Goal: Task Accomplishment & Management: Manage account settings

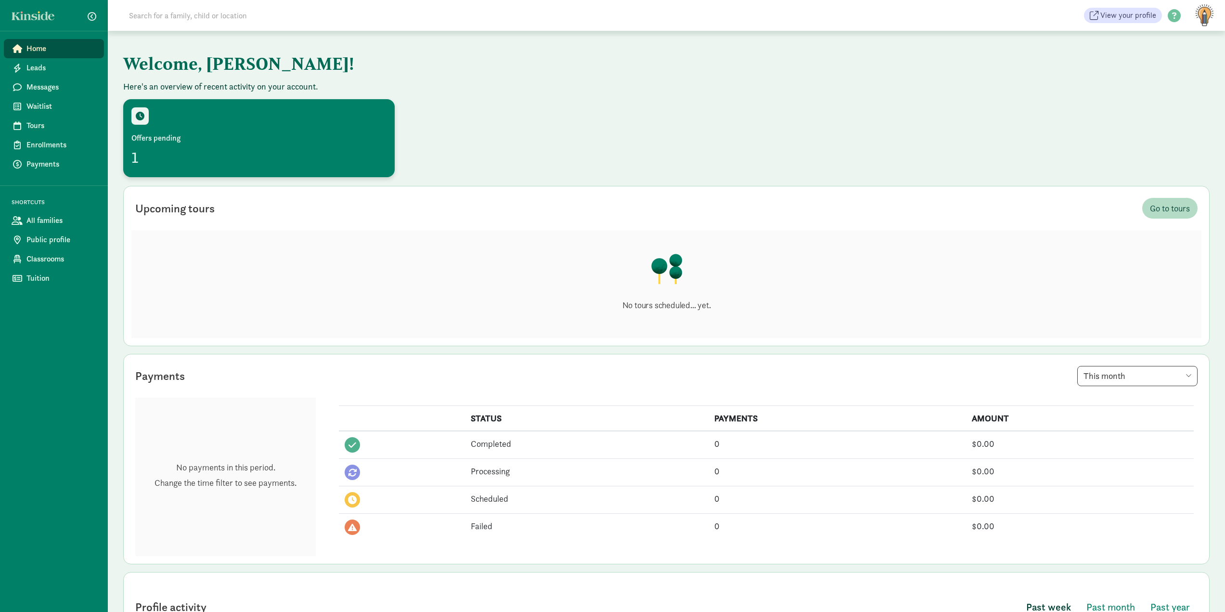
click at [161, 128] on div "Offers pending 1" at bounding box center [258, 138] width 255 height 62
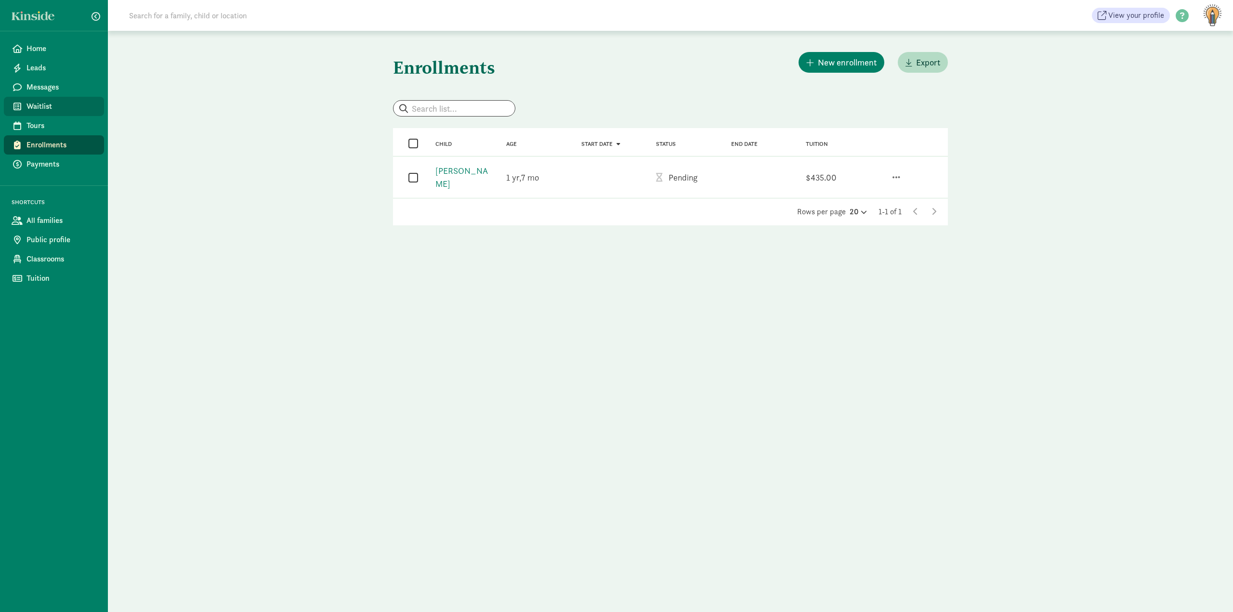
click at [56, 107] on span "Waitlist" at bounding box center [61, 107] width 70 height 12
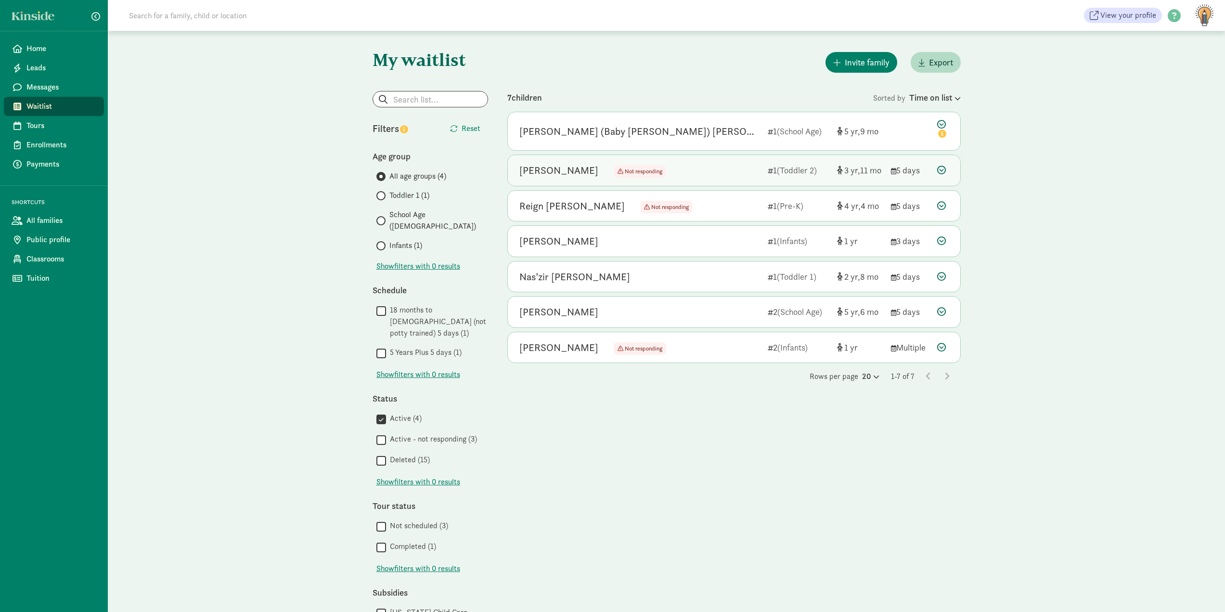
click at [939, 171] on icon at bounding box center [941, 170] width 9 height 9
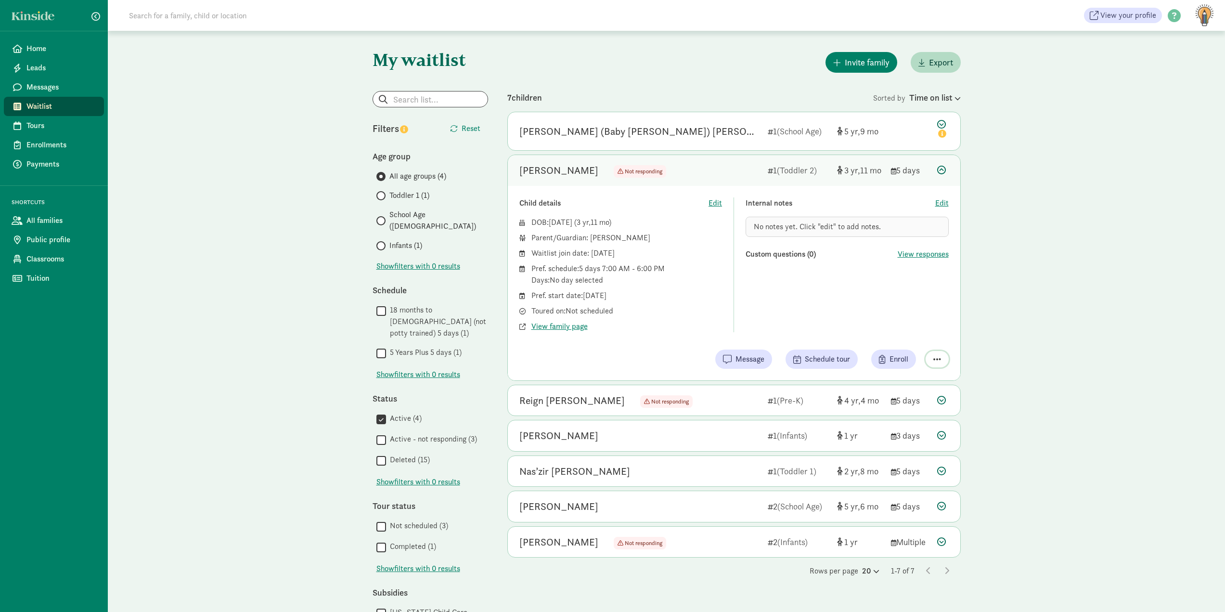
click at [939, 355] on span "button" at bounding box center [938, 359] width 8 height 9
click at [901, 336] on div "Remove from list" at bounding box center [911, 335] width 59 height 12
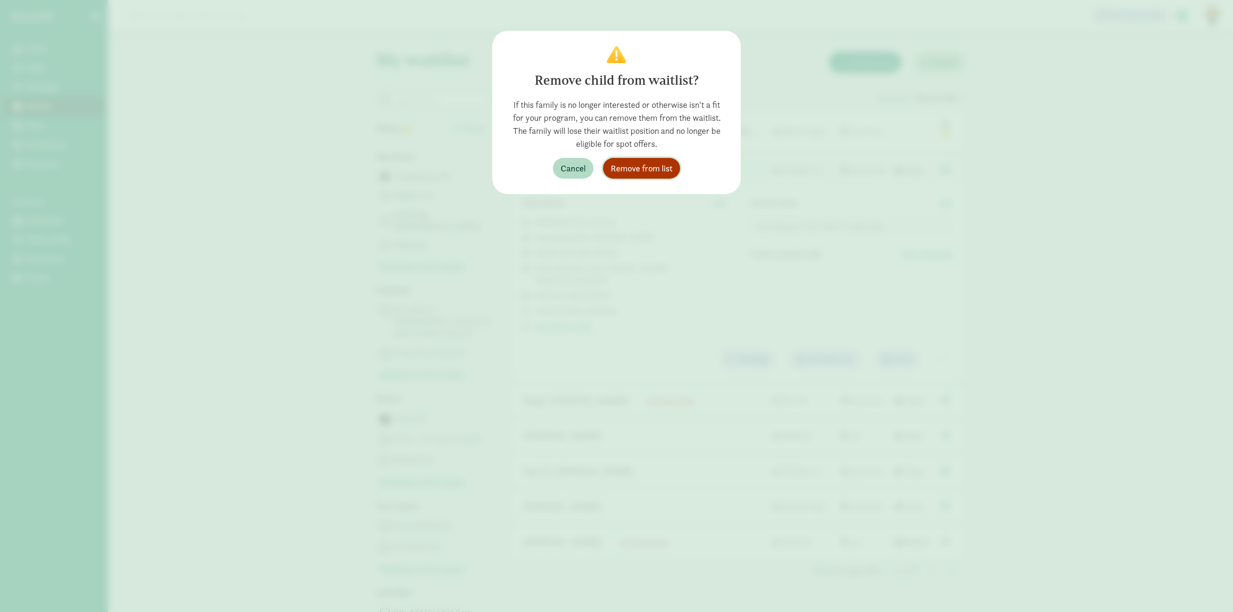
click at [636, 172] on span "Remove from list" at bounding box center [642, 168] width 62 height 13
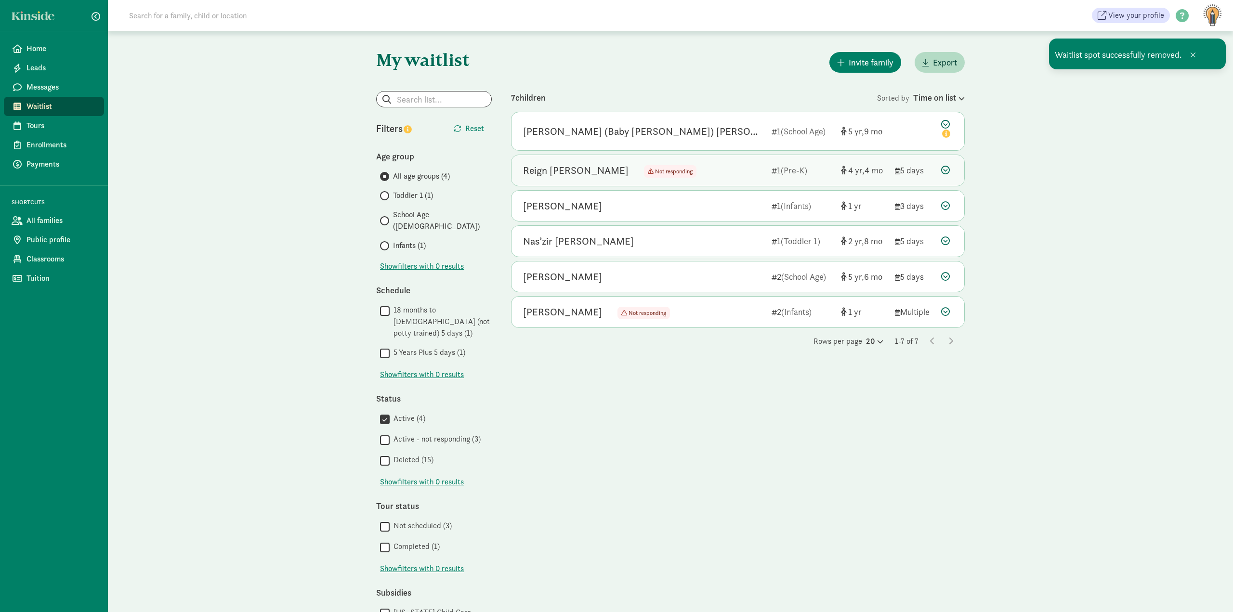
click at [950, 167] on div at bounding box center [947, 170] width 12 height 13
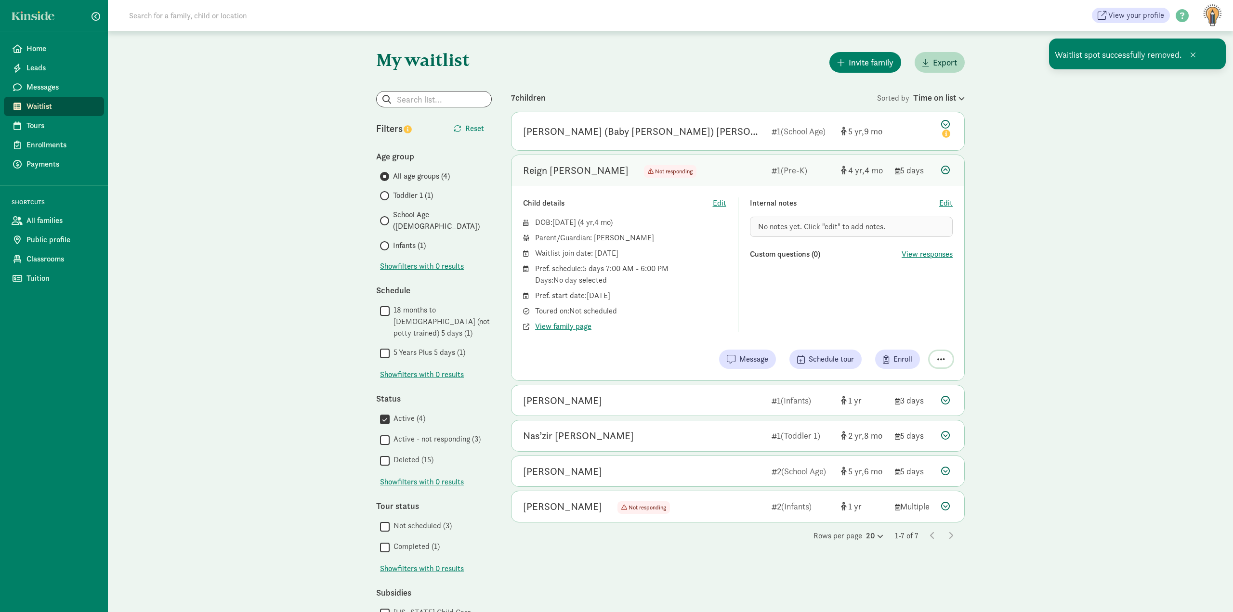
click at [943, 356] on span "button" at bounding box center [941, 359] width 8 height 9
click at [921, 335] on div "Remove from list" at bounding box center [914, 335] width 59 height 12
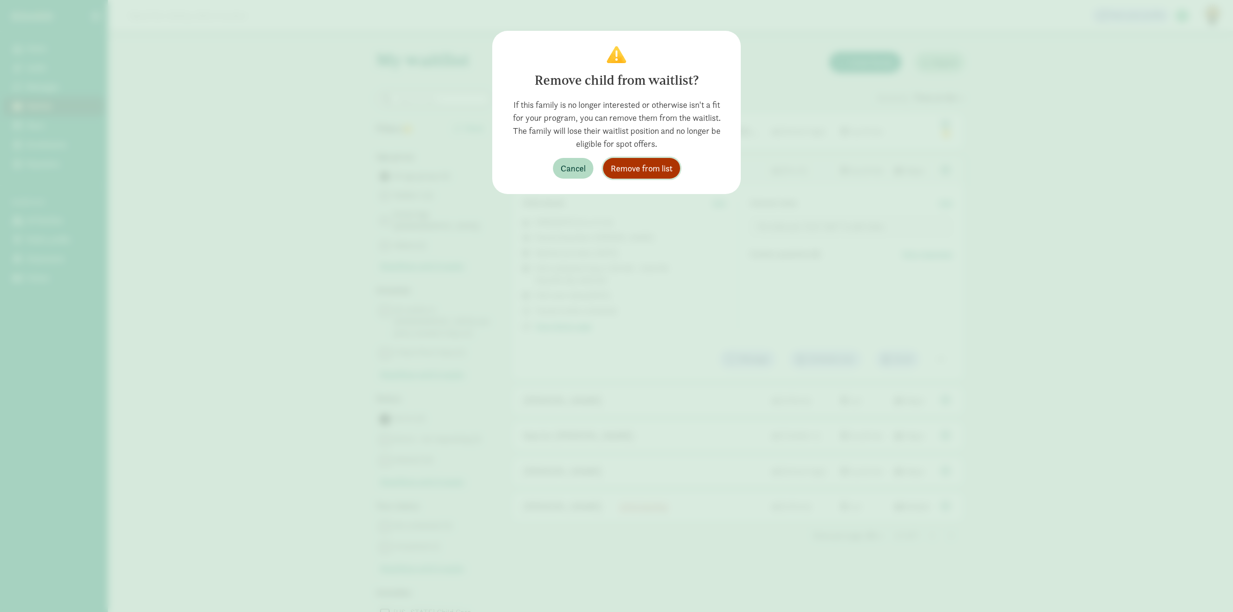
click at [640, 169] on span "Remove from list" at bounding box center [642, 168] width 62 height 13
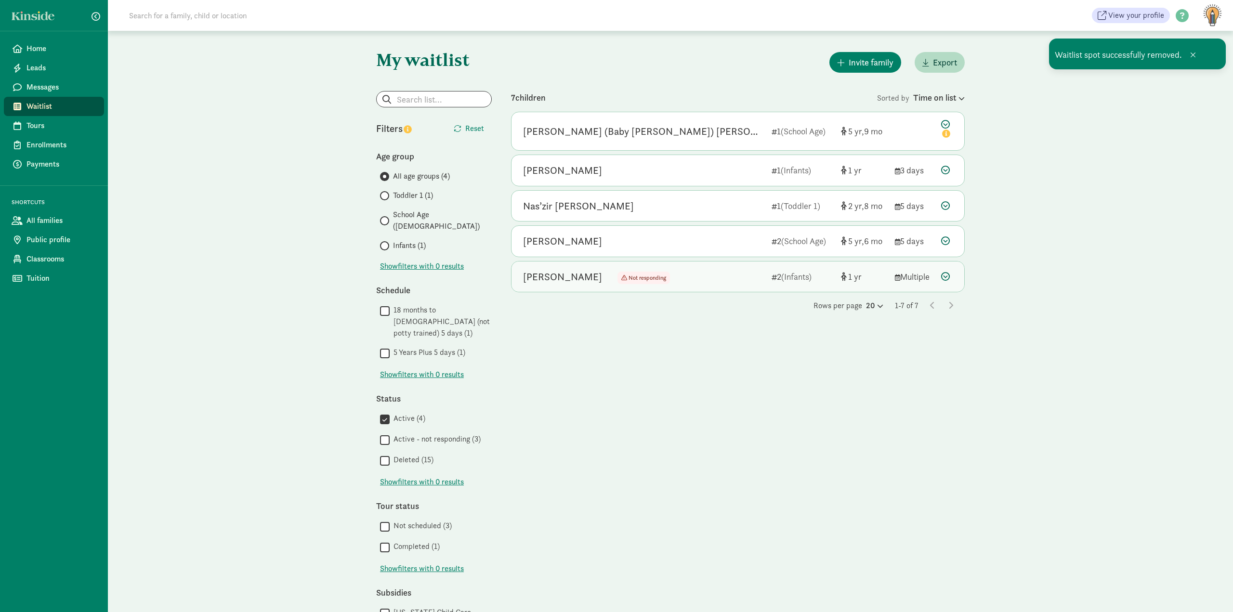
click at [949, 281] on div at bounding box center [947, 276] width 12 height 13
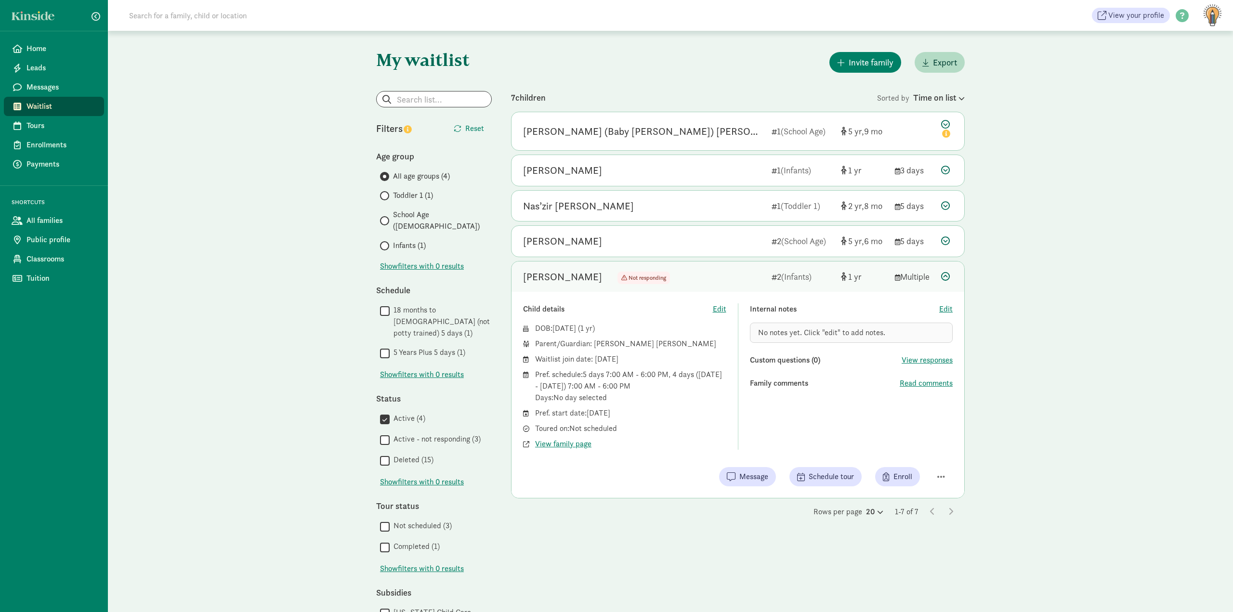
click at [407, 454] on label "Deleted (15)" at bounding box center [412, 460] width 44 height 12
click at [390, 454] on input "Deleted (15)" at bounding box center [385, 460] width 10 height 13
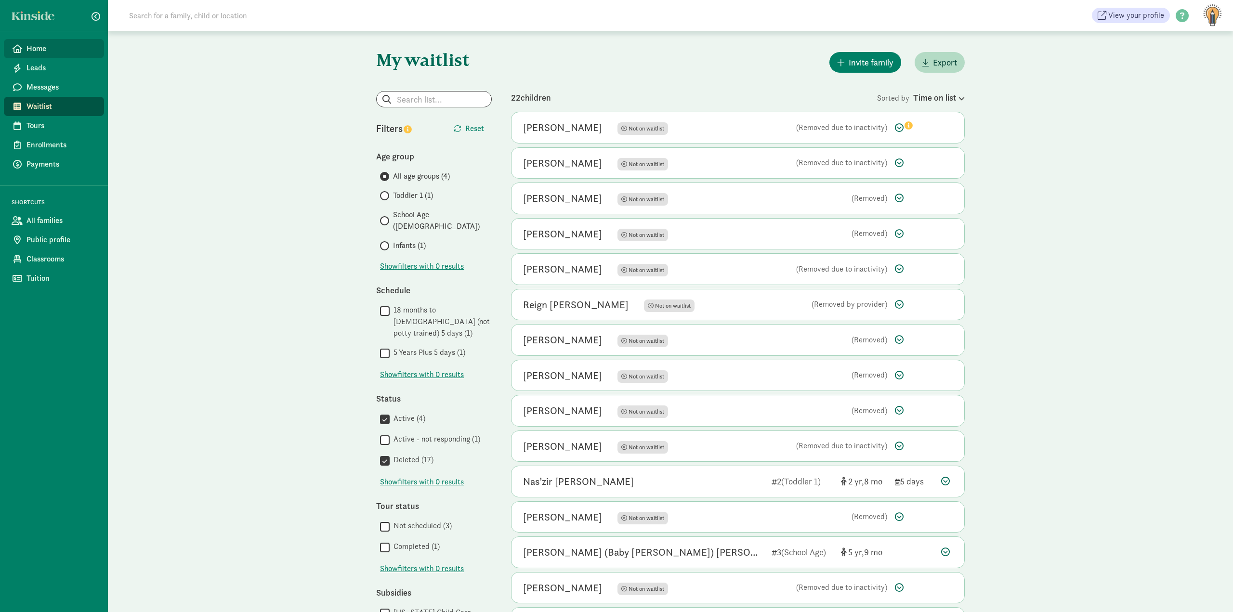
click at [31, 55] on link "Home" at bounding box center [54, 48] width 100 height 19
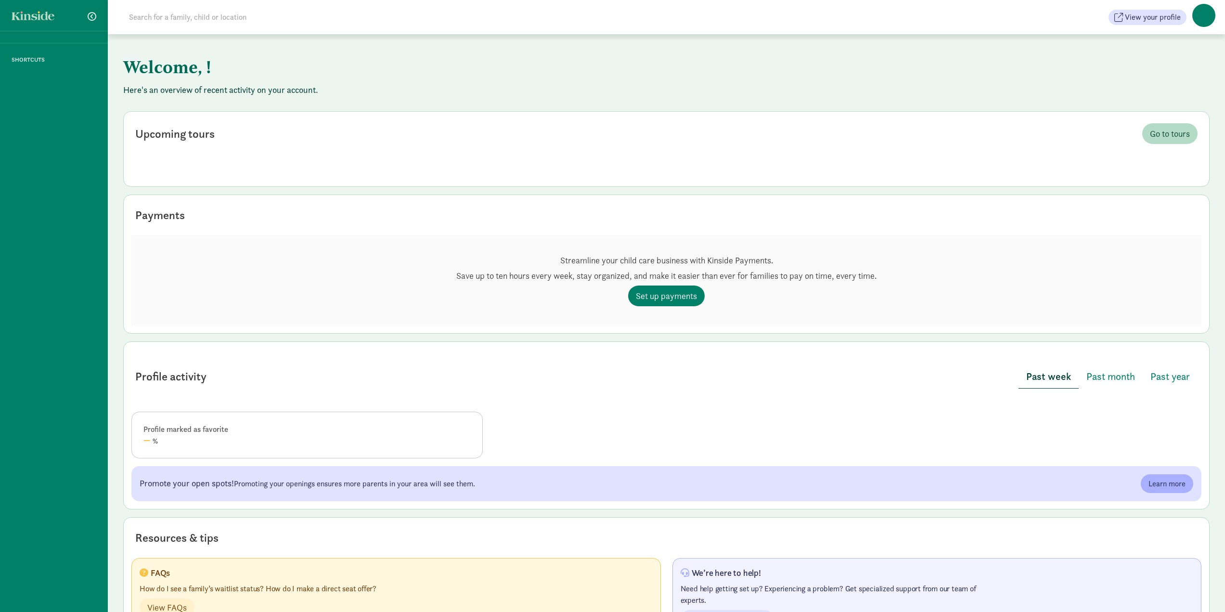
click at [60, 73] on div "SHORTCUTS" at bounding box center [54, 306] width 108 height 612
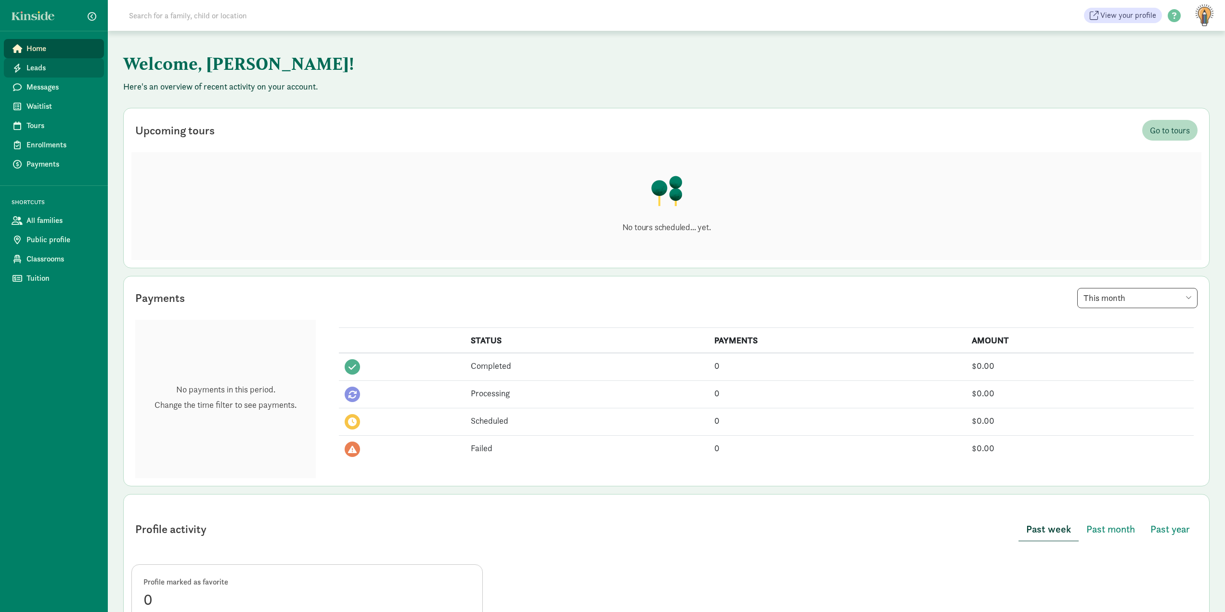
click at [34, 74] on link "Leads" at bounding box center [54, 67] width 100 height 19
